Goal: Transaction & Acquisition: Purchase product/service

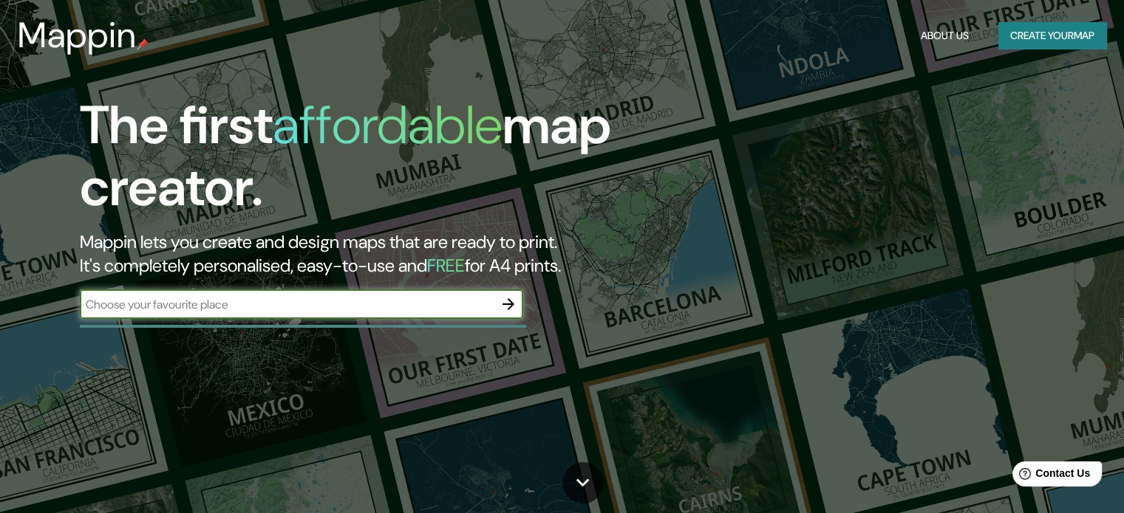
click at [434, 298] on input "text" at bounding box center [287, 304] width 414 height 17
type input "bogota chapinero"
click at [511, 298] on icon "button" at bounding box center [508, 304] width 18 height 18
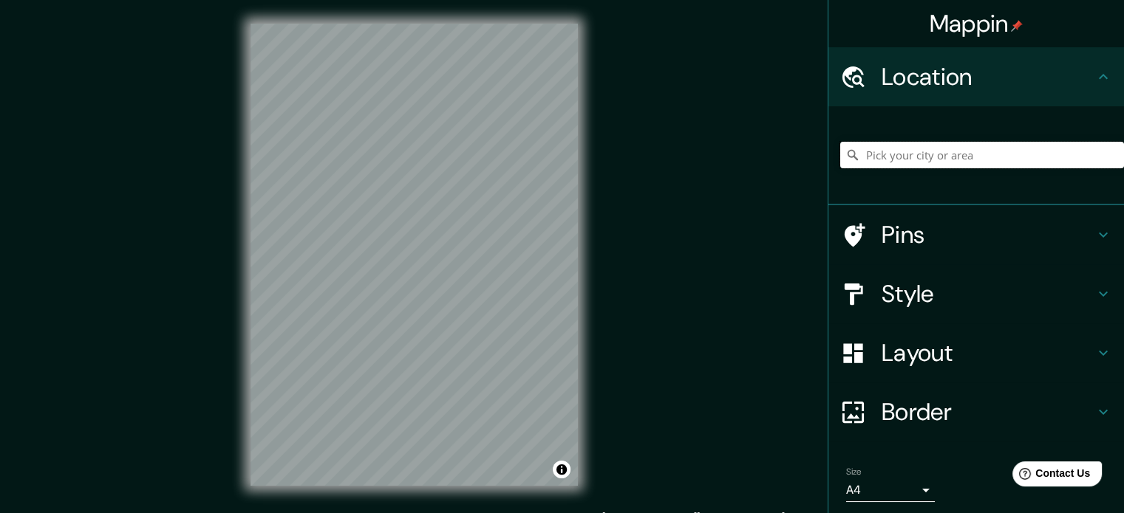
click at [961, 153] on input "Pick your city or area" at bounding box center [982, 155] width 284 height 27
click at [926, 158] on input "Pick your city or area" at bounding box center [982, 155] width 284 height 27
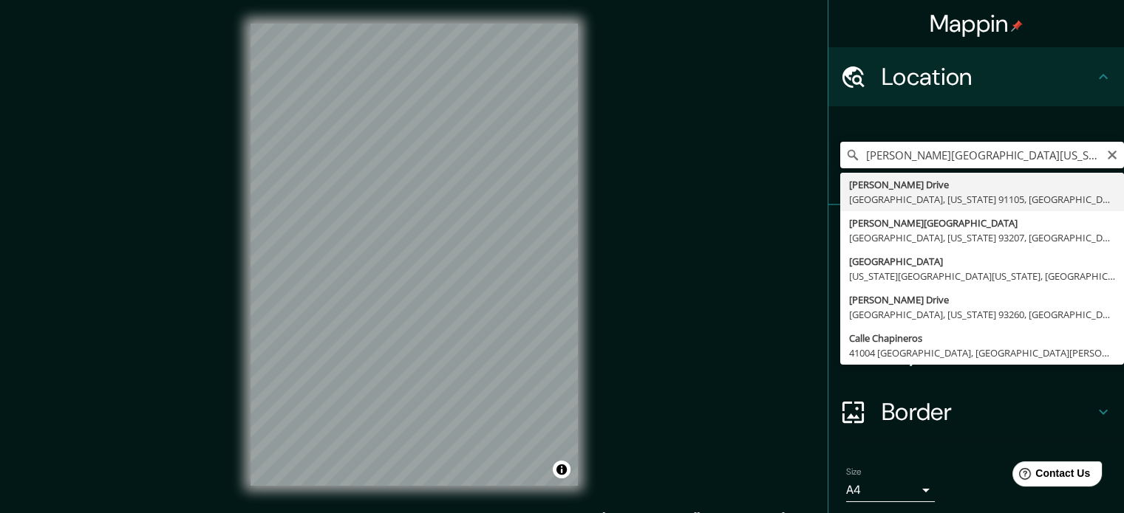
click at [980, 156] on input "Capinero Drive, Pasadena, California 91105, Estados Unidos" at bounding box center [982, 155] width 284 height 27
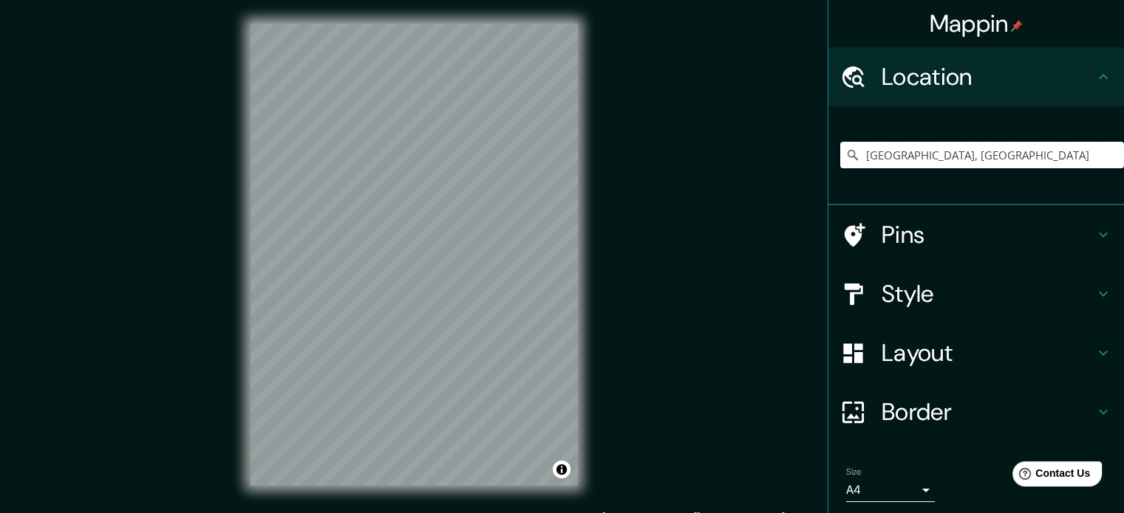
type input "Bogotá, Colombia"
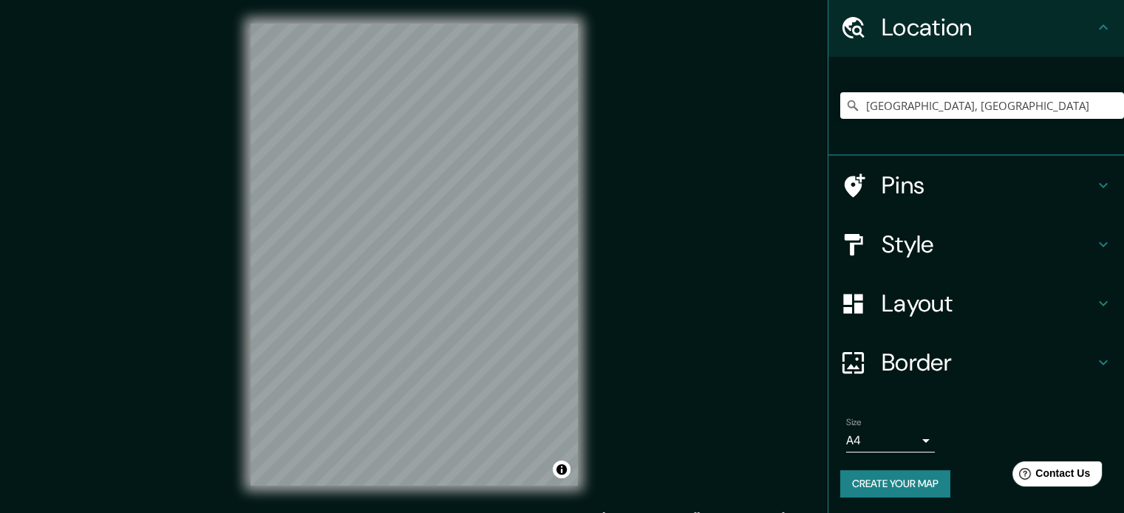
scroll to position [50, 0]
click at [908, 479] on button "Create your map" at bounding box center [895, 483] width 110 height 27
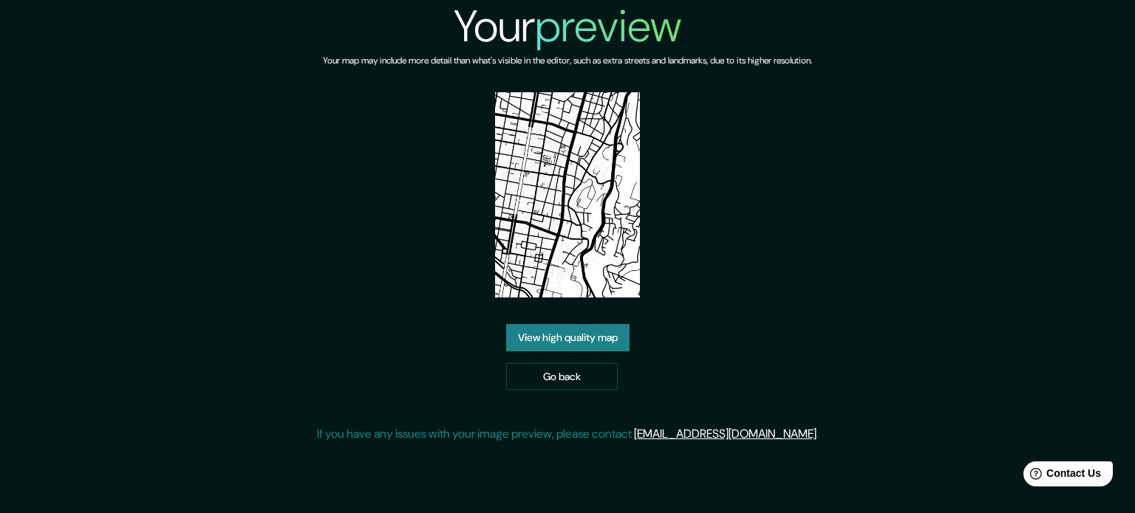
click at [592, 341] on link "View high quality map" at bounding box center [567, 337] width 123 height 27
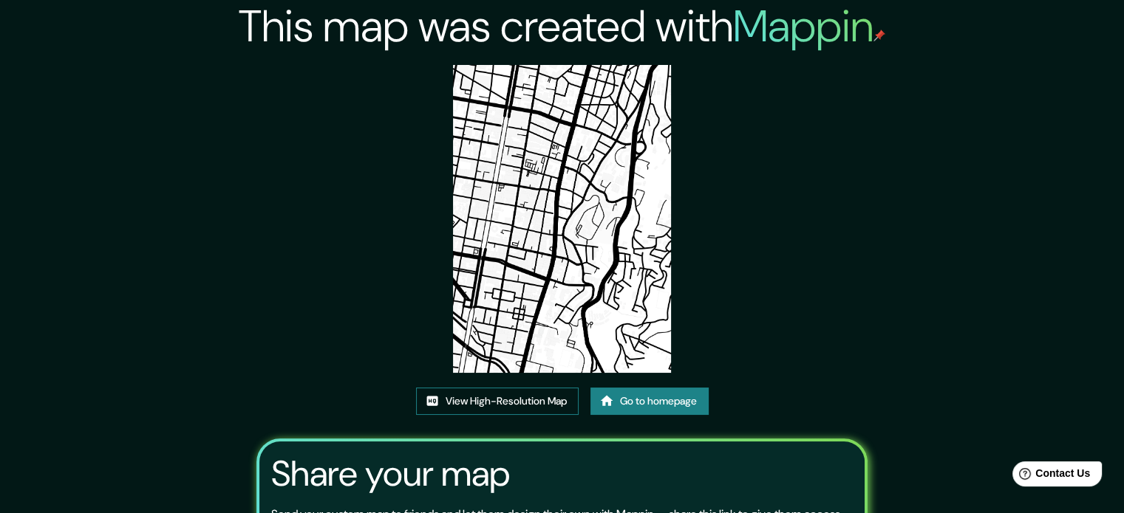
click at [520, 397] on link "View High-Resolution Map" at bounding box center [497, 401] width 163 height 27
